Goal: Download file/media

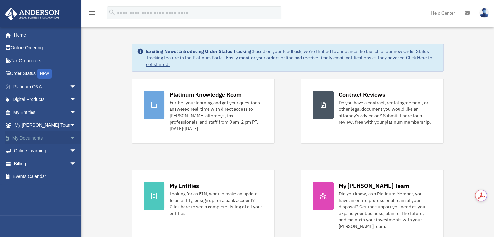
click at [32, 138] on link "My Documents arrow_drop_down" at bounding box center [45, 137] width 81 height 13
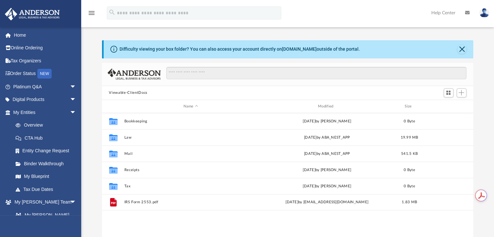
scroll to position [143, 366]
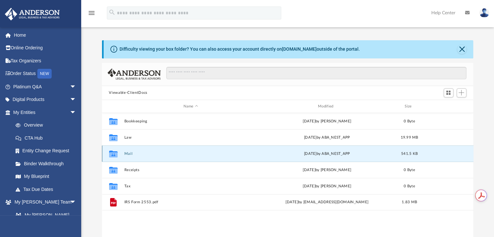
click at [130, 153] on button "Mail" at bounding box center [190, 154] width 133 height 4
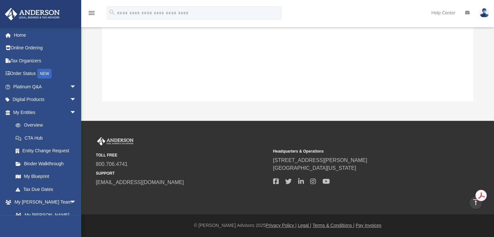
scroll to position [0, 0]
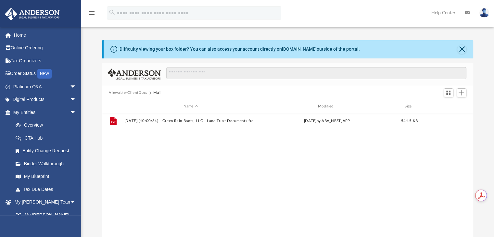
click at [126, 91] on button "Viewable-ClientDocs" at bounding box center [128, 93] width 38 height 6
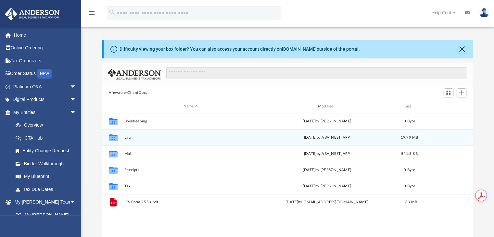
click at [128, 137] on button "Law" at bounding box center [190, 137] width 133 height 4
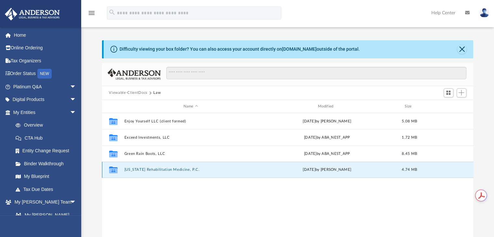
click at [170, 170] on button "[US_STATE] Rehabilitation Medicine, P.C." at bounding box center [190, 170] width 133 height 4
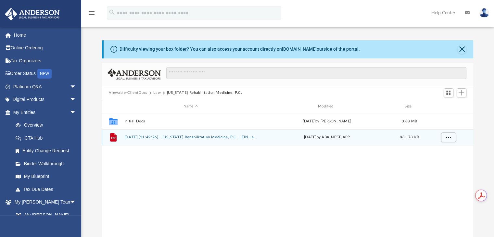
click at [185, 136] on button "[DATE] (11:49:26) - [US_STATE] Rehabilitation Medicine, P.C. - EIN Letter from …" at bounding box center [190, 137] width 133 height 4
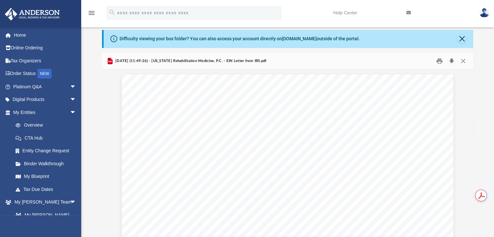
click at [450, 59] on button "Download" at bounding box center [452, 61] width 12 height 10
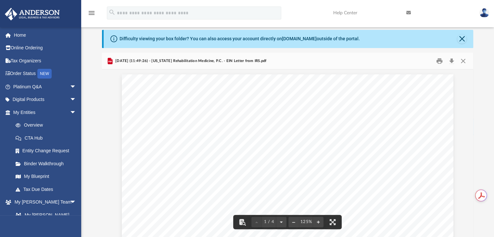
drag, startPoint x: 109, startPoint y: 126, endPoint x: 115, endPoint y: 126, distance: 5.5
click at [485, 14] on img at bounding box center [484, 12] width 10 height 9
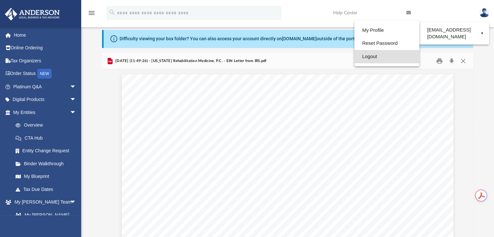
click at [366, 55] on link "Logout" at bounding box center [386, 56] width 65 height 13
